Goal: Feedback & Contribution: Submit feedback/report problem

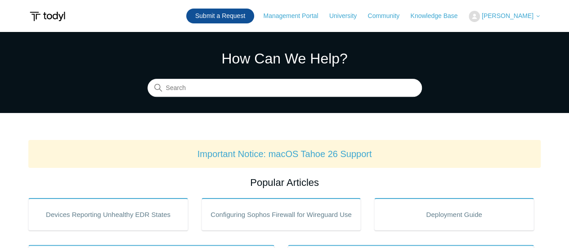
click at [228, 18] on link "Submit a Request" at bounding box center [220, 16] width 68 height 15
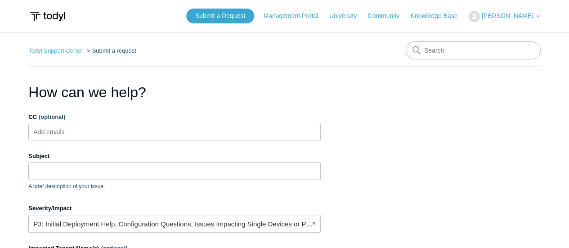
click at [51, 131] on input "CC (optional)" at bounding box center [57, 131] width 54 height 13
click at [52, 175] on input "Subject" at bounding box center [174, 170] width 292 height 17
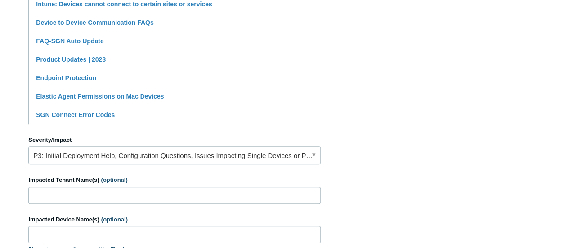
scroll to position [288, 0]
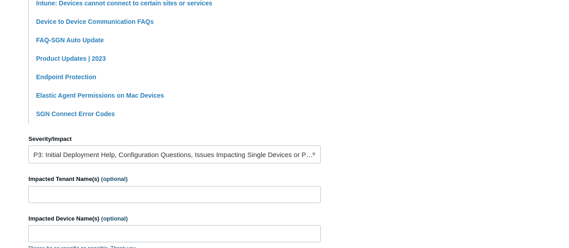
type input "Issue with connectivity with a MacOS Device."
click at [44, 192] on input "Impacted Tenant Name(s) (optional)" at bounding box center [174, 194] width 292 height 17
drag, startPoint x: 78, startPoint y: 196, endPoint x: 17, endPoint y: 188, distance: 61.6
click at [17, 188] on main "Todyl Support Center Submit a request How can we help? CC (optional) Add emails…" at bounding box center [284, 85] width 569 height 682
paste input "OF SOUTH FLORIDA, LLC"
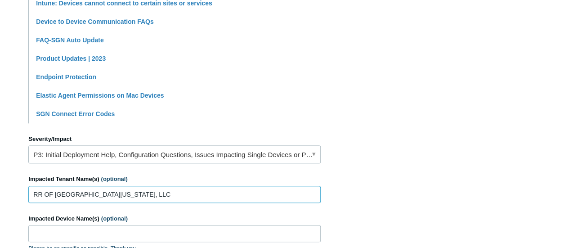
type input "RR OF [GEOGRAPHIC_DATA][US_STATE], LLC"
click at [53, 230] on input "Impacted Device Name(s) (optional)" at bounding box center [174, 233] width 292 height 17
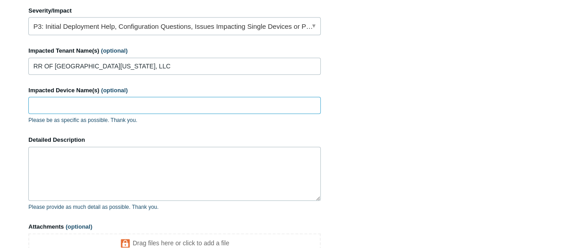
scroll to position [459, 0]
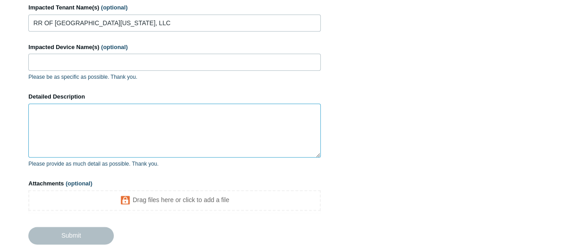
drag, startPoint x: 59, startPoint y: 132, endPoint x: 39, endPoint y: 117, distance: 25.1
click at [39, 117] on textarea "Detailed Description" at bounding box center [174, 130] width 292 height 54
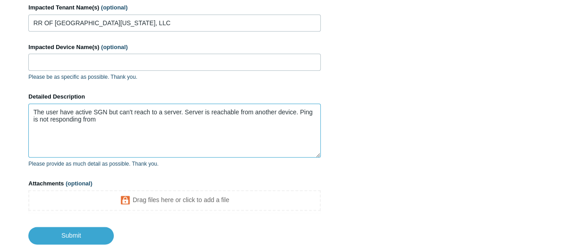
click at [291, 132] on textarea "The user have active SGN but can't reach to a server. Server is reachable from …" at bounding box center [174, 130] width 292 height 54
type textarea "The user have active SGN but can't reach to a server. Server is reachable from …"
click at [68, 60] on input "Impacted Device Name(s) (optional)" at bounding box center [174, 62] width 292 height 17
paste input "iMac.local"
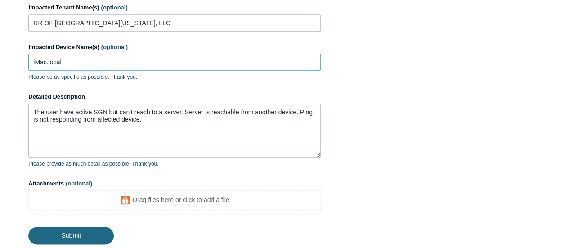
type input "iMac.local"
click at [62, 232] on input "Submit" at bounding box center [70, 236] width 85 height 18
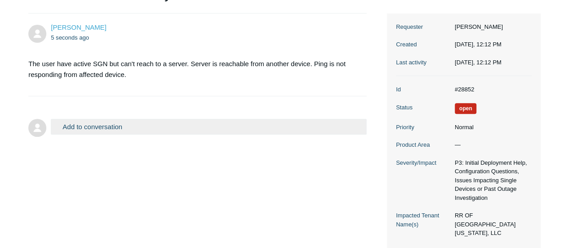
scroll to position [116, 0]
